Goal: Information Seeking & Learning: Learn about a topic

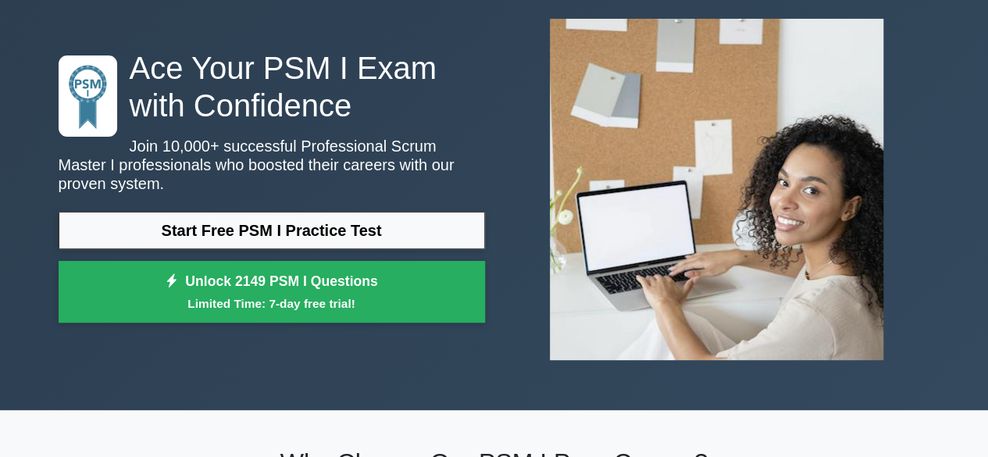
scroll to position [83, 0]
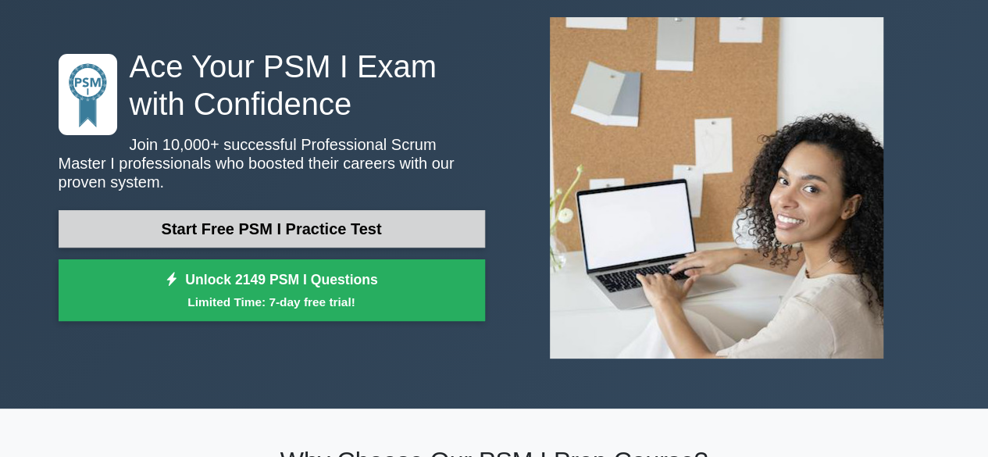
click at [334, 224] on link "Start Free PSM I Practice Test" at bounding box center [272, 229] width 427 height 38
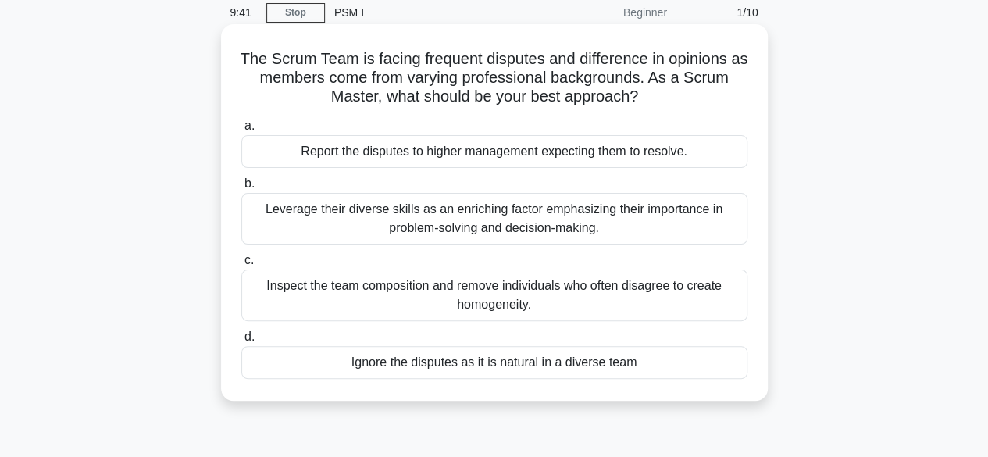
scroll to position [63, 0]
click at [452, 217] on div "Leverage their diverse skills as an enriching factor emphasizing their importan…" at bounding box center [494, 220] width 506 height 52
click at [241, 190] on input "b. Leverage their diverse skills as an enriching factor emphasizing their impor…" at bounding box center [241, 185] width 0 height 10
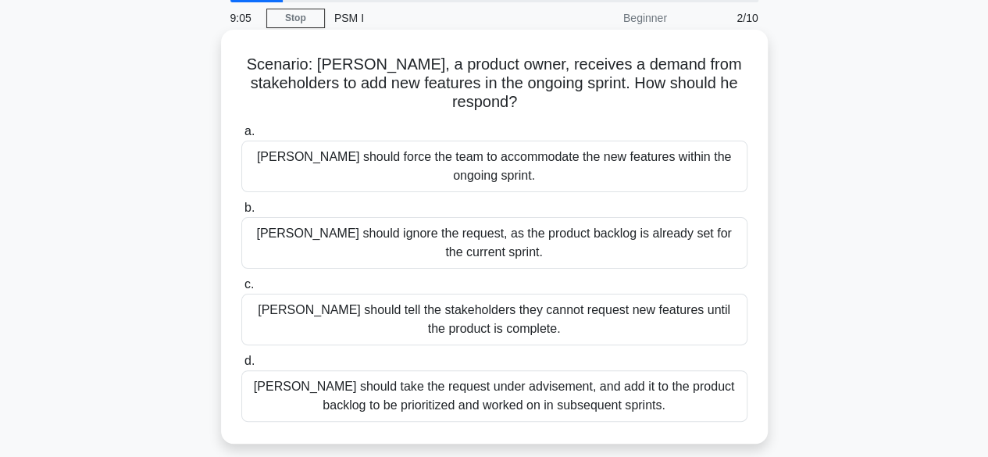
scroll to position [59, 0]
click at [513, 370] on div "[PERSON_NAME] should take the request under advisement, and add it to the produ…" at bounding box center [494, 396] width 506 height 52
click at [241, 356] on input "d. [PERSON_NAME] should take the request under advisement, and add it to the pr…" at bounding box center [241, 361] width 0 height 10
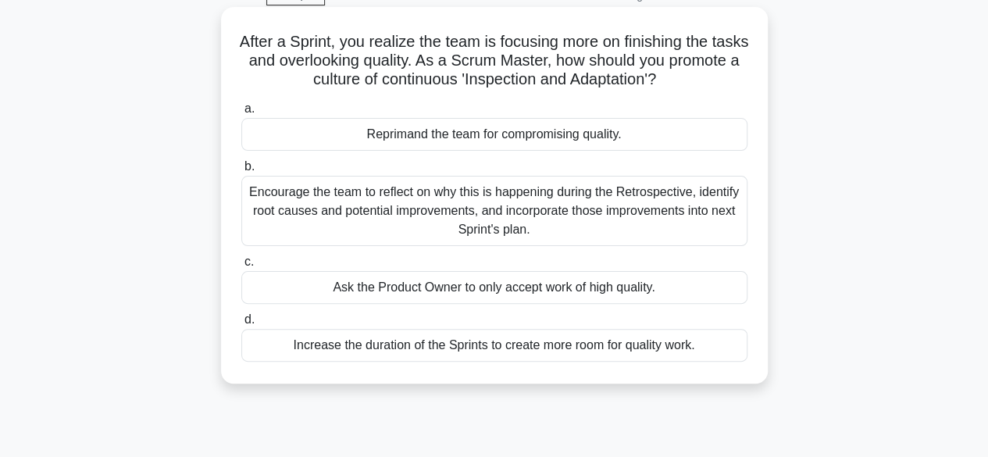
scroll to position [83, 0]
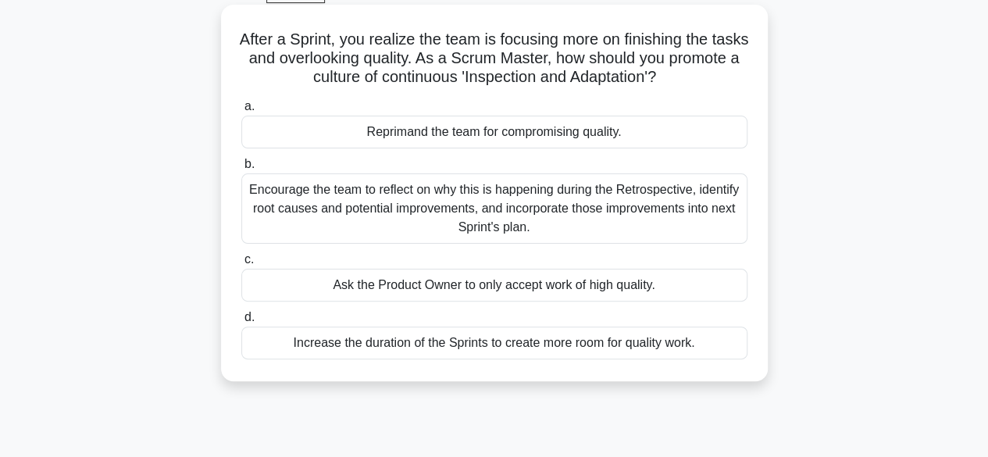
click at [552, 202] on div "Encourage the team to reflect on why this is happening during the Retrospective…" at bounding box center [494, 208] width 506 height 70
click at [241, 170] on input "b. Encourage the team to reflect on why this is happening during the Retrospect…" at bounding box center [241, 164] width 0 height 10
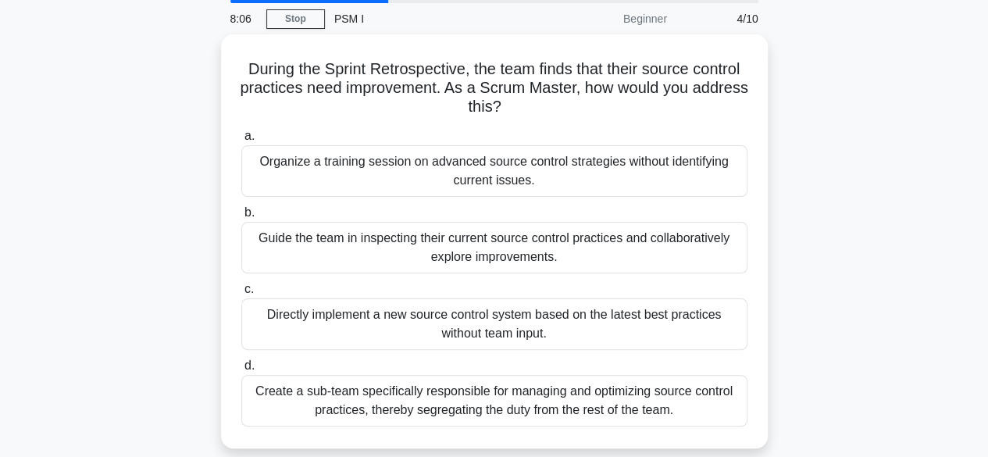
scroll to position [71, 0]
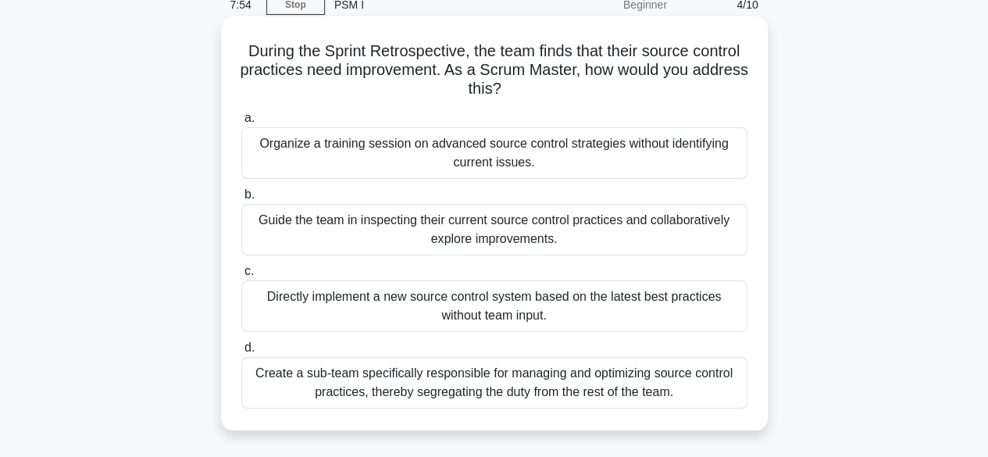
click at [525, 229] on div "Guide the team in inspecting their current source control practices and collabo…" at bounding box center [494, 230] width 506 height 52
click at [241, 200] on input "b. Guide the team in inspecting their current source control practices and coll…" at bounding box center [241, 195] width 0 height 10
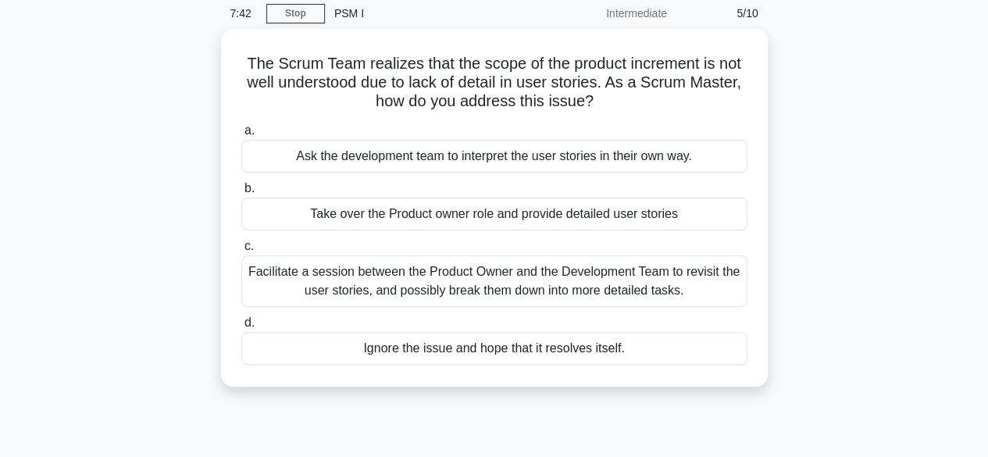
scroll to position [63, 0]
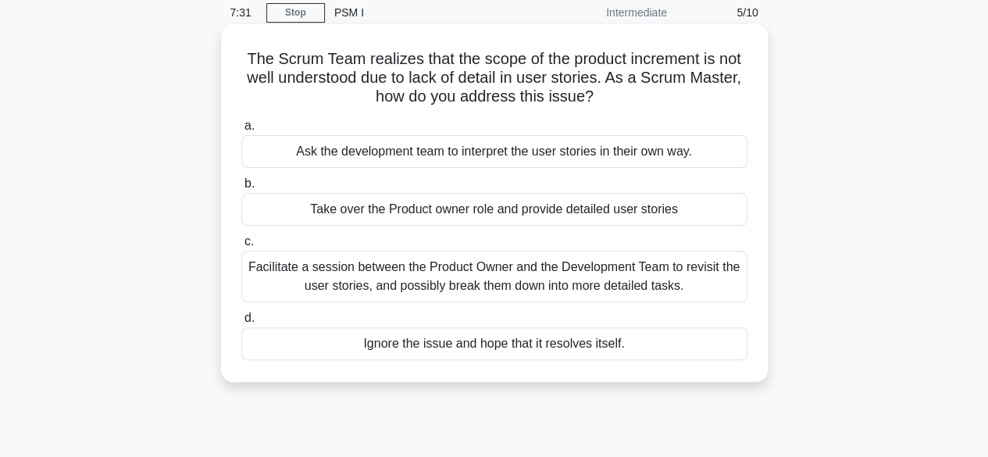
click at [534, 271] on div "Facilitate a session between the Product Owner and the Development Team to revi…" at bounding box center [494, 277] width 506 height 52
click at [241, 247] on input "c. Facilitate a session between the Product Owner and the Development Team to r…" at bounding box center [241, 242] width 0 height 10
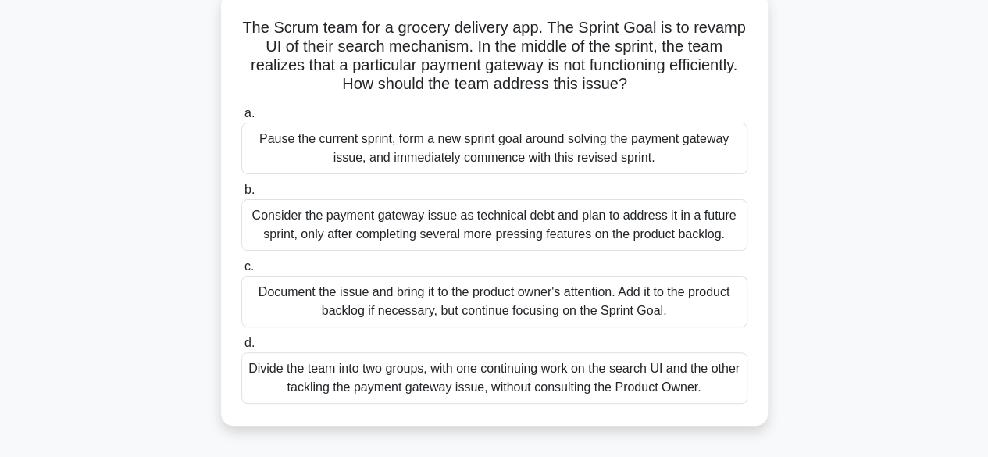
scroll to position [94, 0]
click at [486, 218] on div "Consider the payment gateway issue as technical debt and plan to address it in …" at bounding box center [494, 226] width 506 height 52
click at [241, 196] on input "b. Consider the payment gateway issue as technical debt and plan to address it …" at bounding box center [241, 191] width 0 height 10
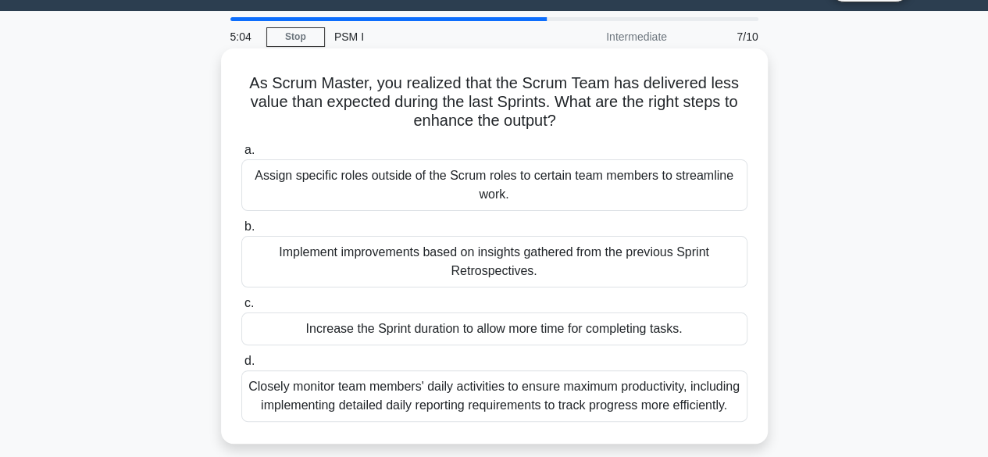
scroll to position [38, 0]
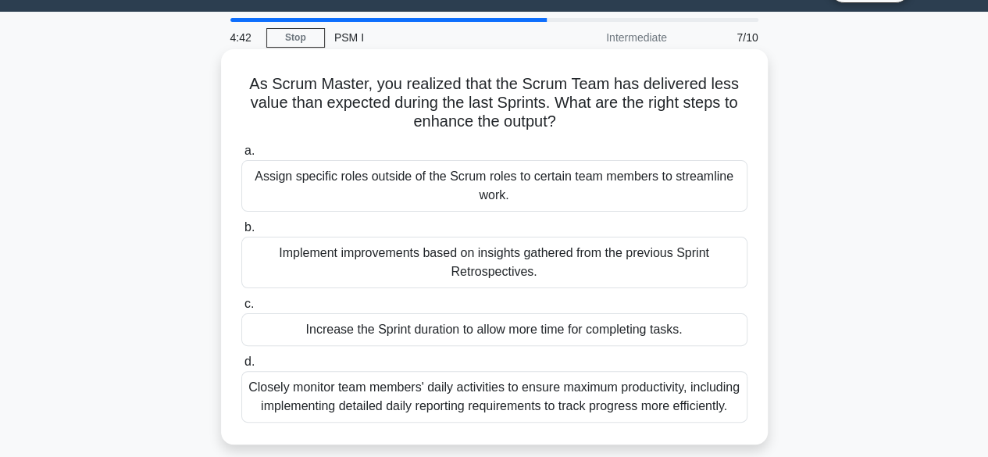
click at [533, 261] on div "Implement improvements based on insights gathered from the previous Sprint Retr…" at bounding box center [494, 263] width 506 height 52
click at [241, 233] on input "b. Implement improvements based on insights gathered from the previous Sprint R…" at bounding box center [241, 228] width 0 height 10
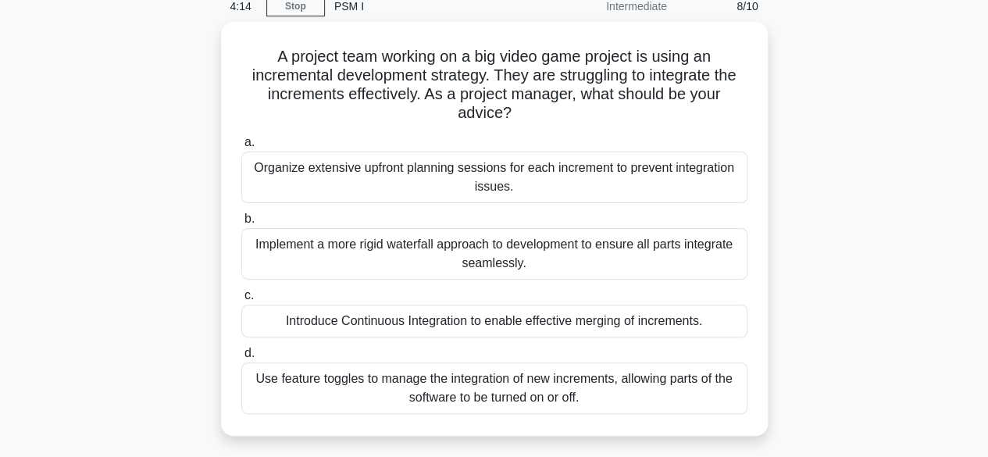
scroll to position [78, 0]
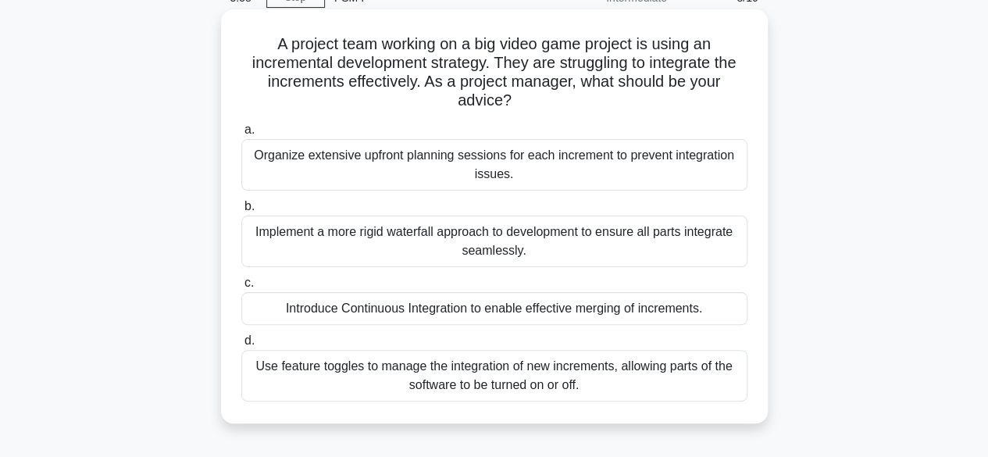
click at [501, 313] on div "Introduce Continuous Integration to enable effective merging of increments." at bounding box center [494, 308] width 506 height 33
click at [241, 288] on input "c. Introduce Continuous Integration to enable effective merging of increments." at bounding box center [241, 283] width 0 height 10
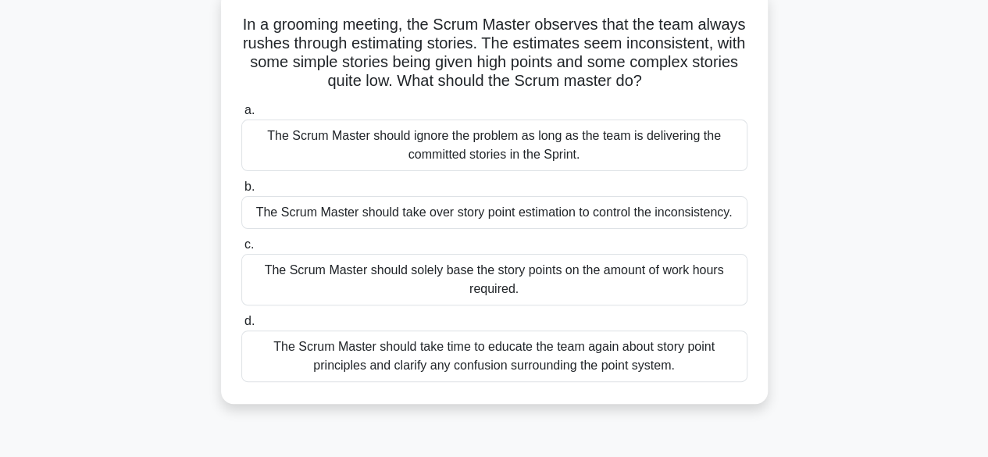
scroll to position [102, 0]
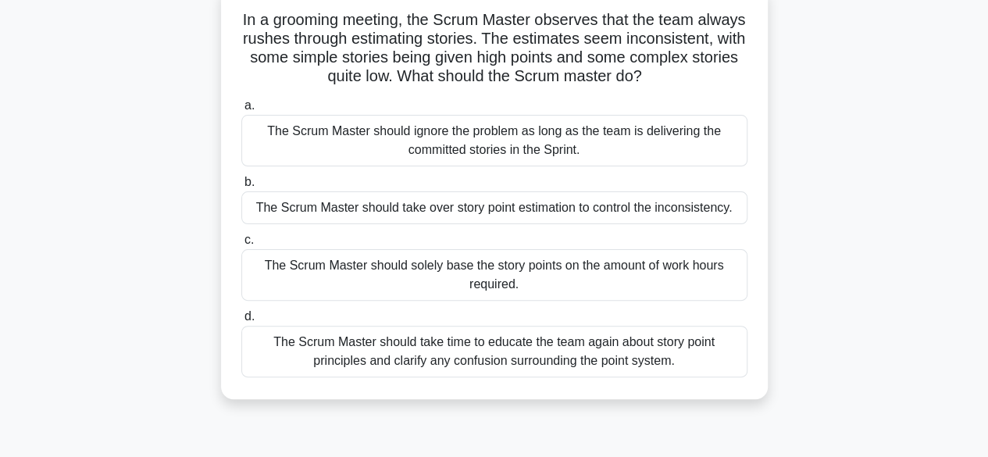
click at [520, 352] on div "The Scrum Master should take time to educate the team again about story point p…" at bounding box center [494, 352] width 506 height 52
click at [241, 322] on input "d. The Scrum Master should take time to educate the team again about story poin…" at bounding box center [241, 317] width 0 height 10
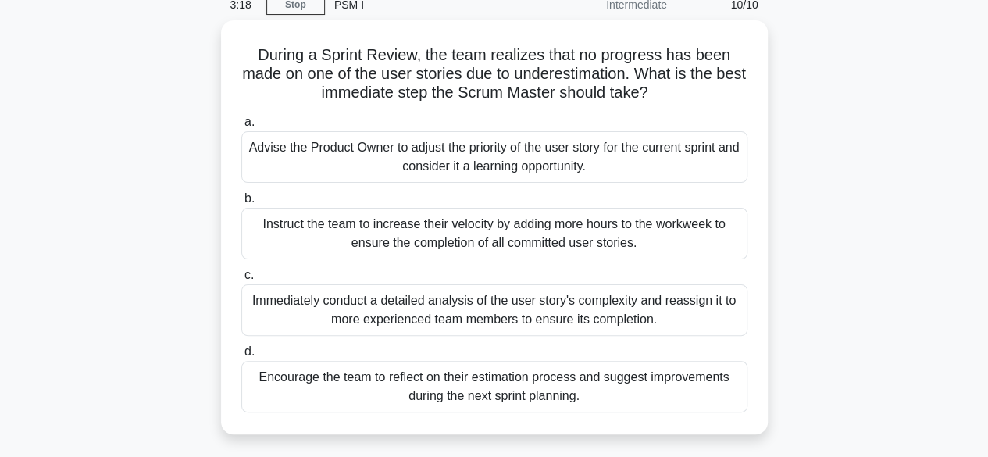
scroll to position [72, 0]
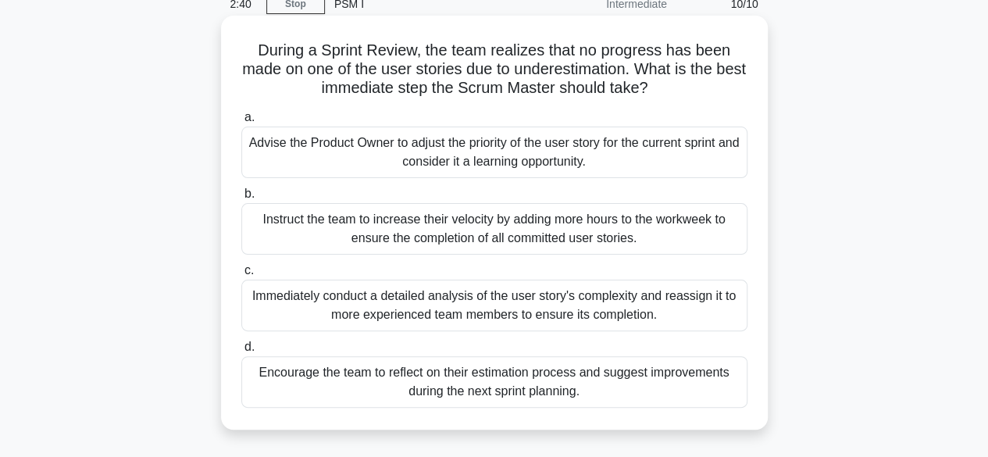
click at [525, 396] on div "Encourage the team to reflect on their estimation process and suggest improveme…" at bounding box center [494, 382] width 506 height 52
click at [241, 352] on input "d. Encourage the team to reflect on their estimation process and suggest improv…" at bounding box center [241, 347] width 0 height 10
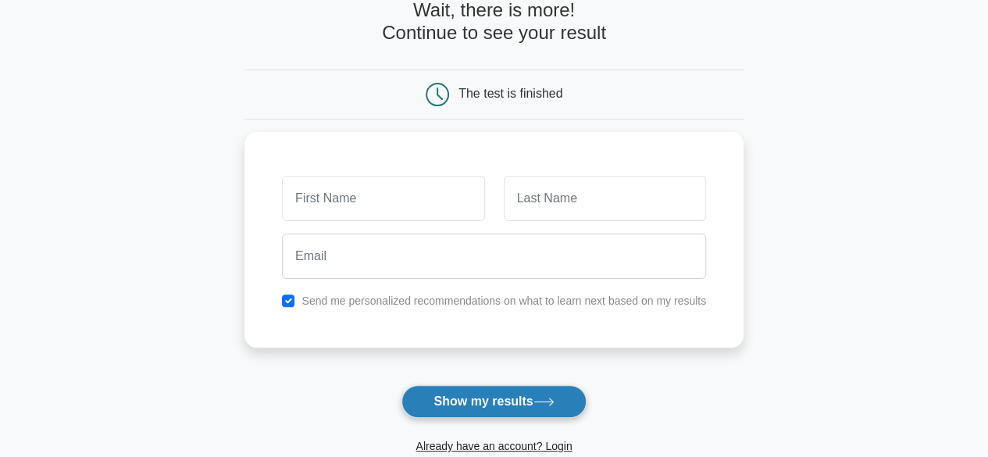
scroll to position [88, 0]
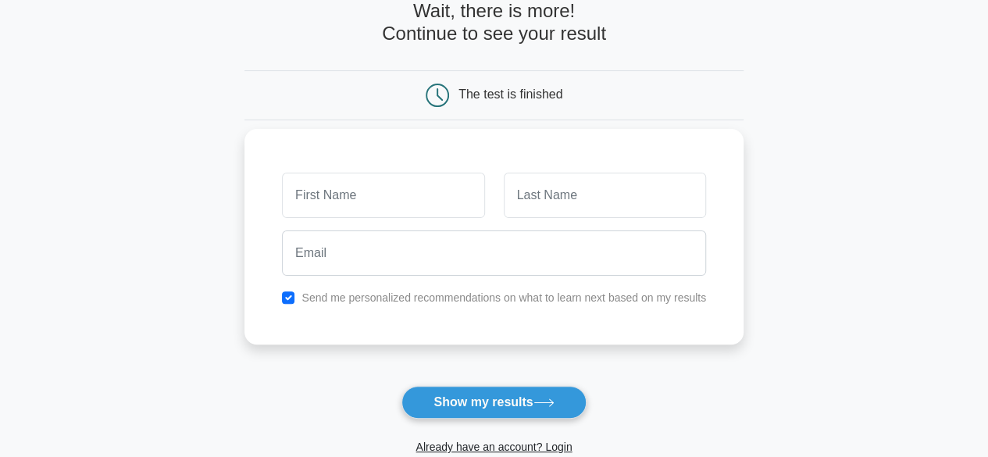
click at [403, 197] on input "text" at bounding box center [383, 195] width 202 height 45
type input "[PERSON_NAME]"
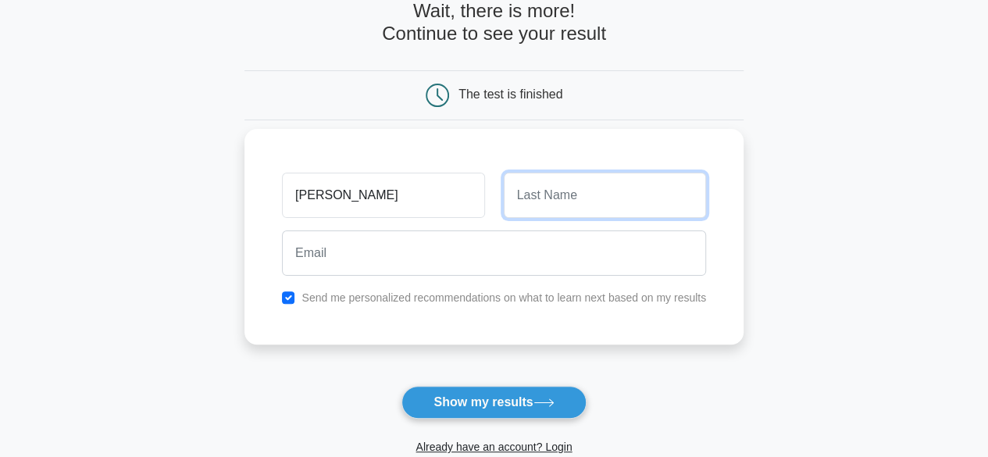
click at [541, 185] on input "text" at bounding box center [605, 195] width 202 height 45
type input "LAMI"
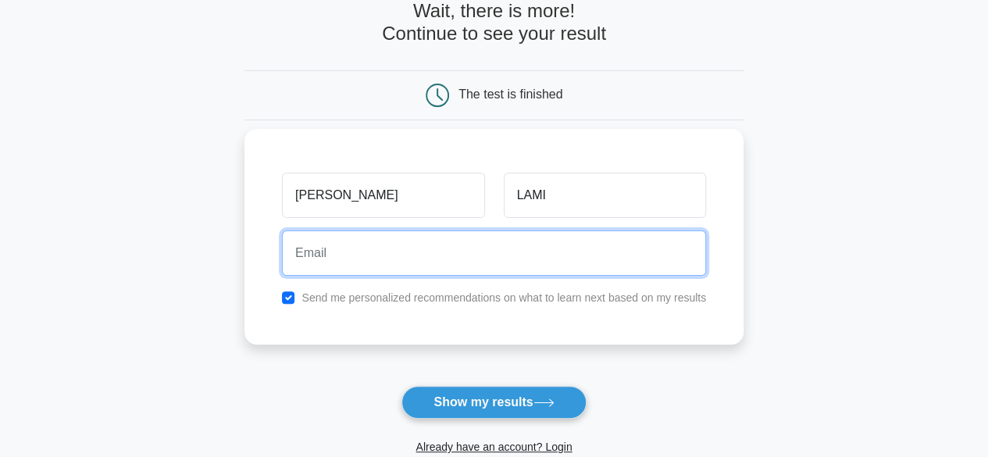
click at [531, 248] on input "email" at bounding box center [494, 252] width 424 height 45
type input "valerylami.business@gmail.com"
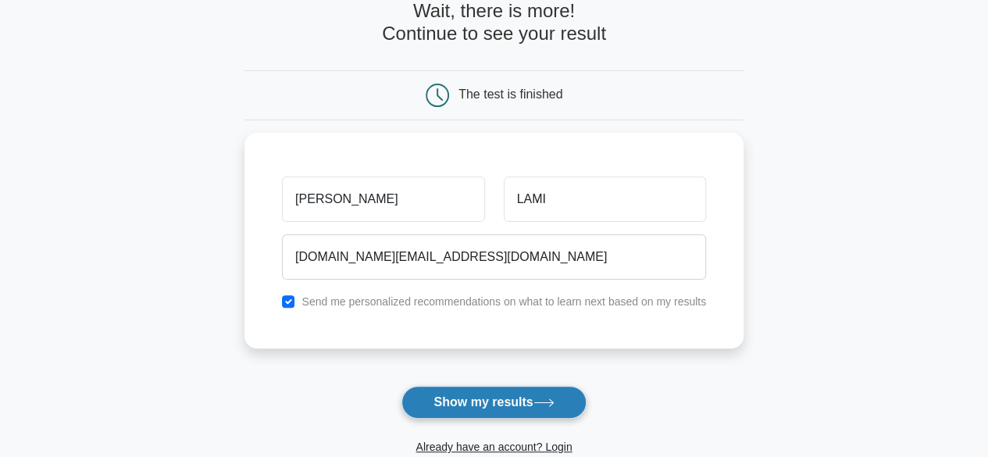
click at [516, 393] on button "Show my results" at bounding box center [494, 402] width 184 height 33
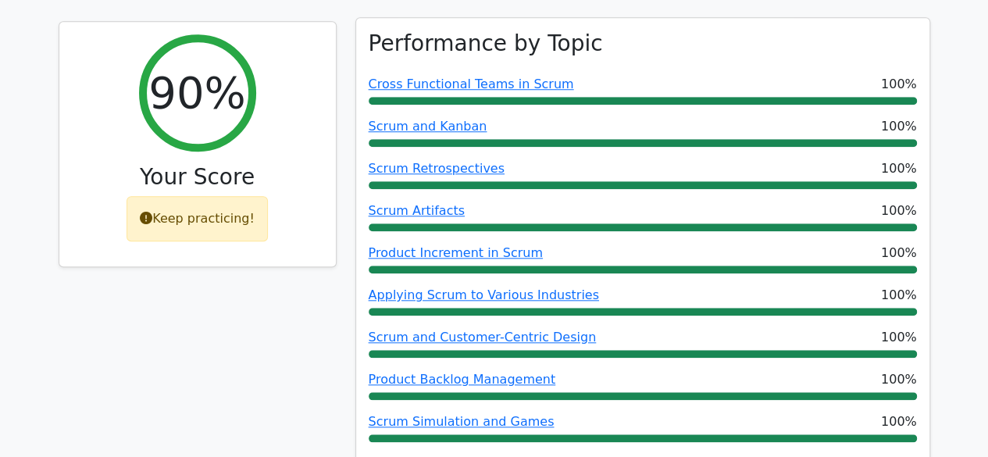
scroll to position [668, 0]
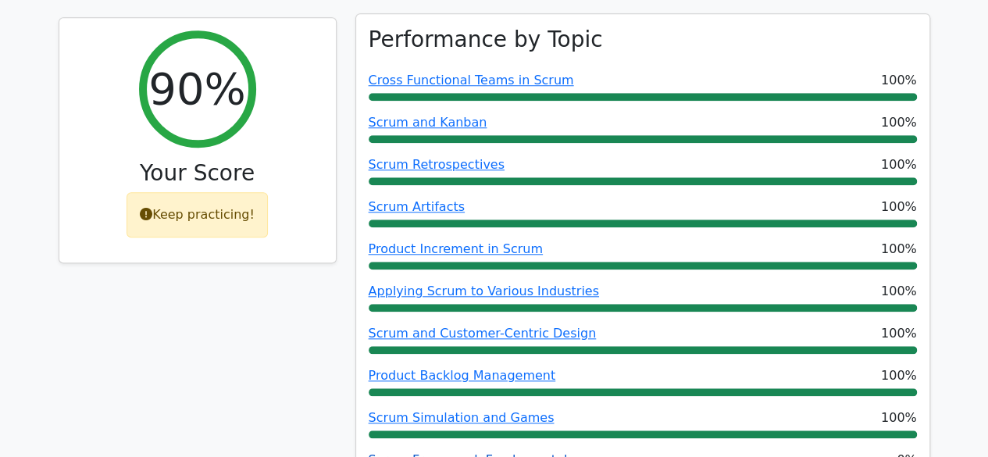
click at [498, 452] on link "Scrum Framework Fundamentals" at bounding box center [471, 459] width 205 height 15
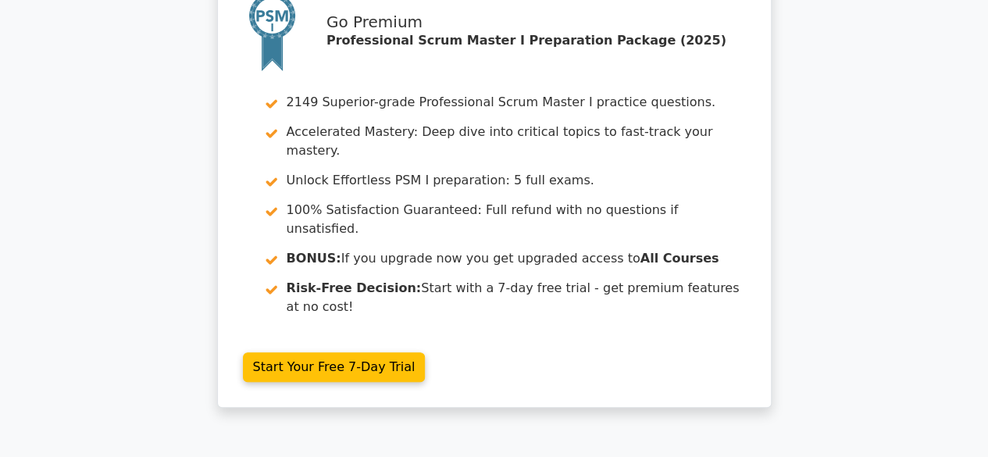
scroll to position [0, 0]
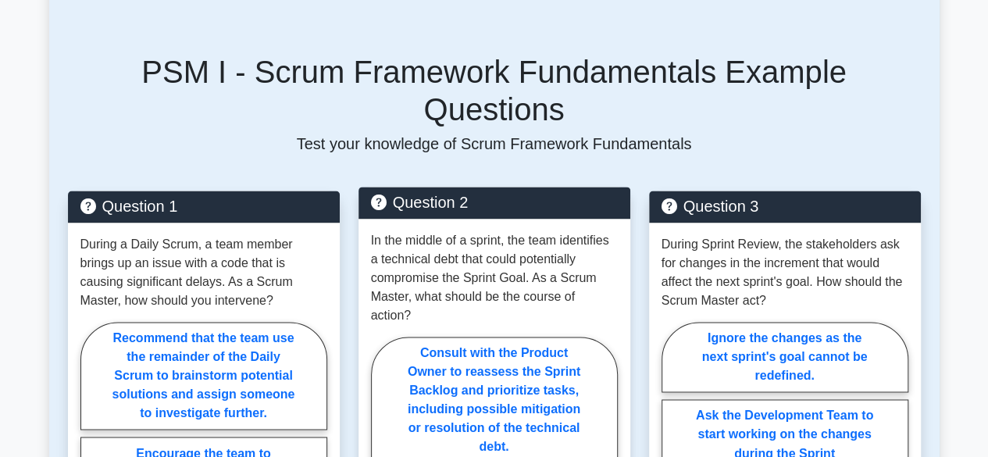
scroll to position [1029, 0]
